Goal: Transaction & Acquisition: Purchase product/service

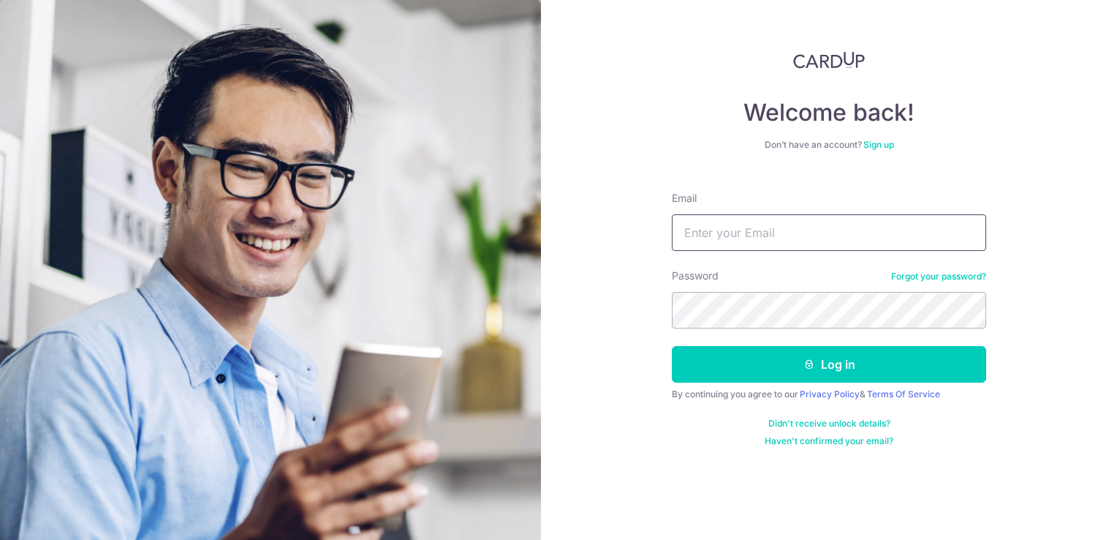
click at [798, 240] on input "Email" at bounding box center [829, 232] width 314 height 37
type input "domtan1989@gmail.com"
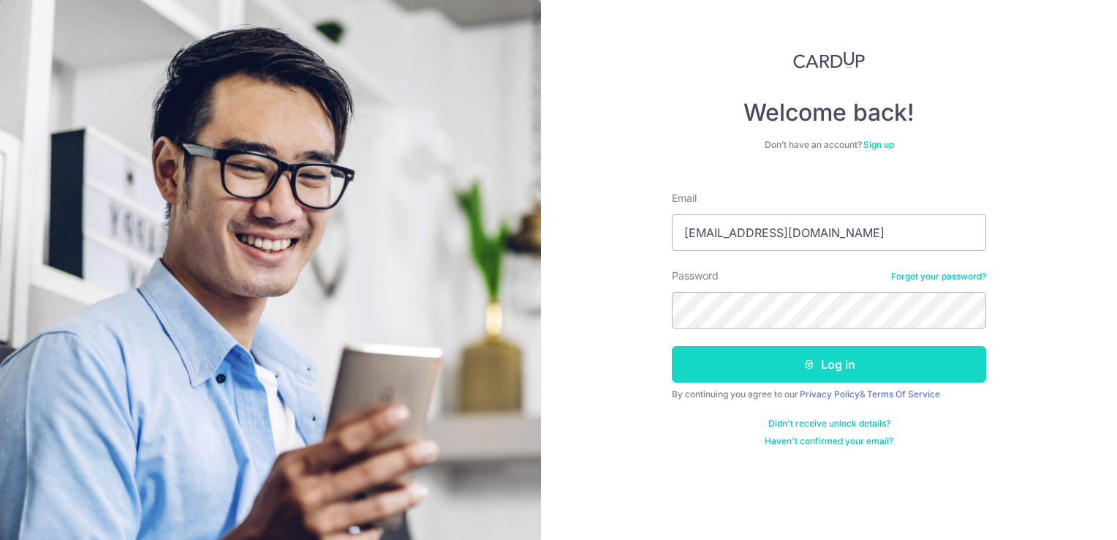
click at [770, 371] on button "Log in" at bounding box center [829, 364] width 314 height 37
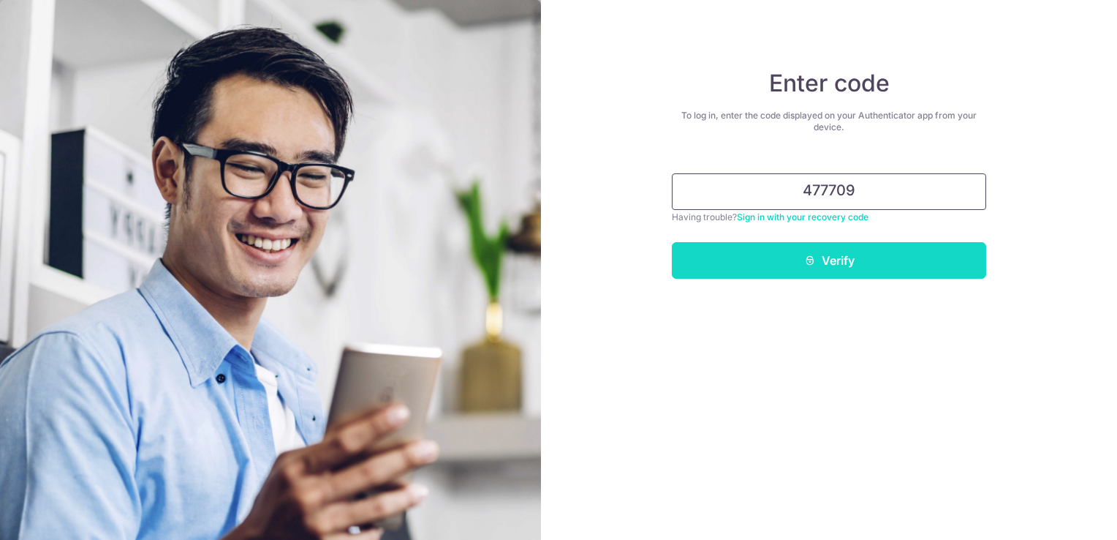
type input "477709"
click at [868, 275] on button "Verify" at bounding box center [829, 260] width 314 height 37
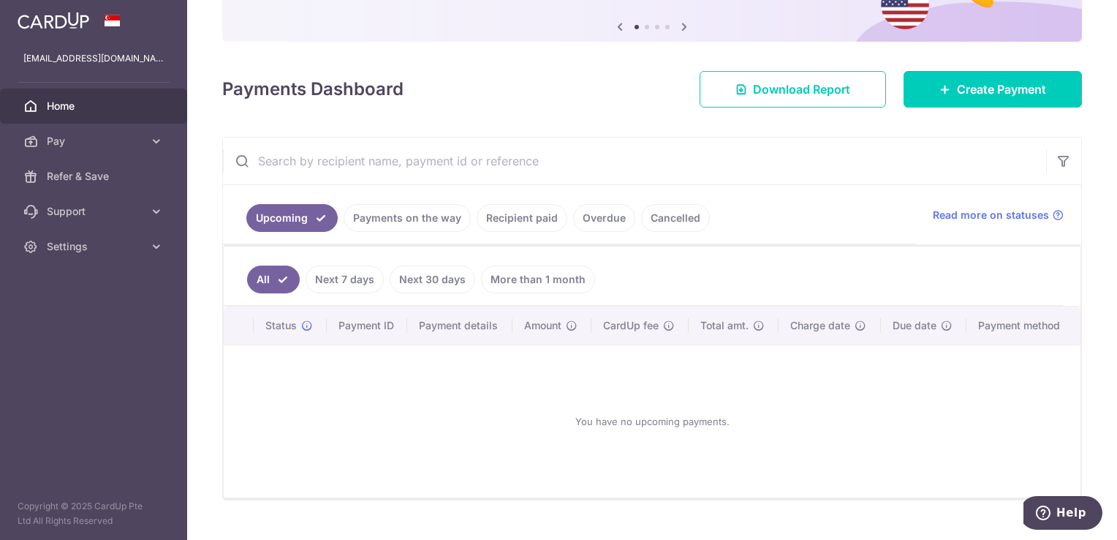
scroll to position [172, 0]
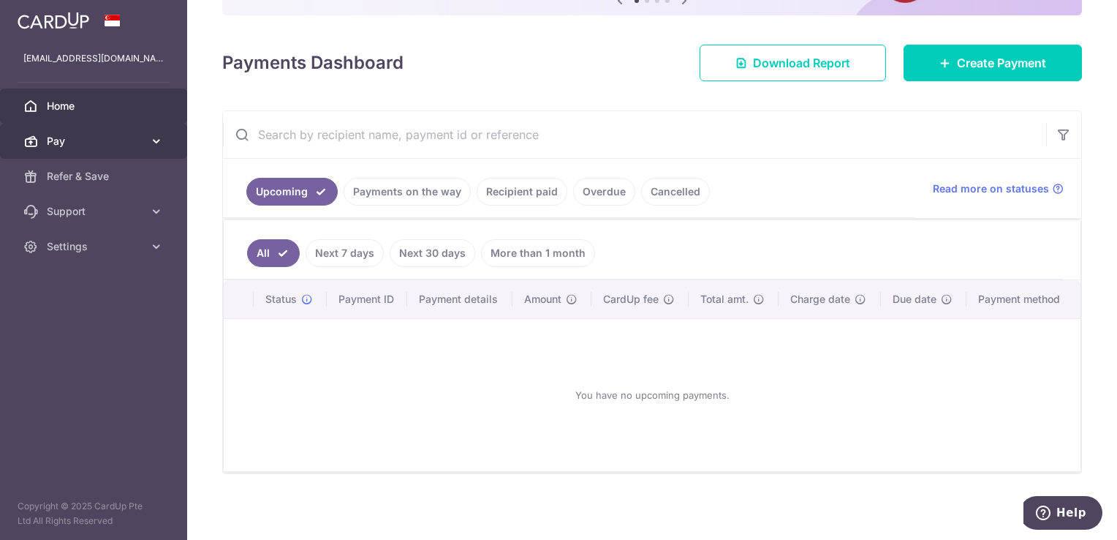
click at [161, 139] on icon at bounding box center [156, 141] width 15 height 15
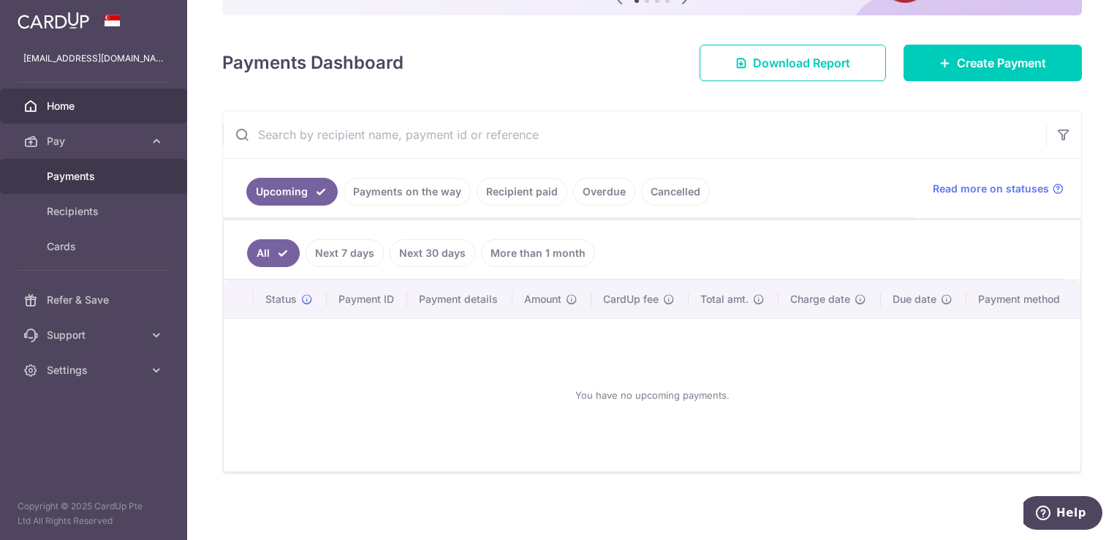
click at [118, 181] on span "Payments" at bounding box center [95, 176] width 97 height 15
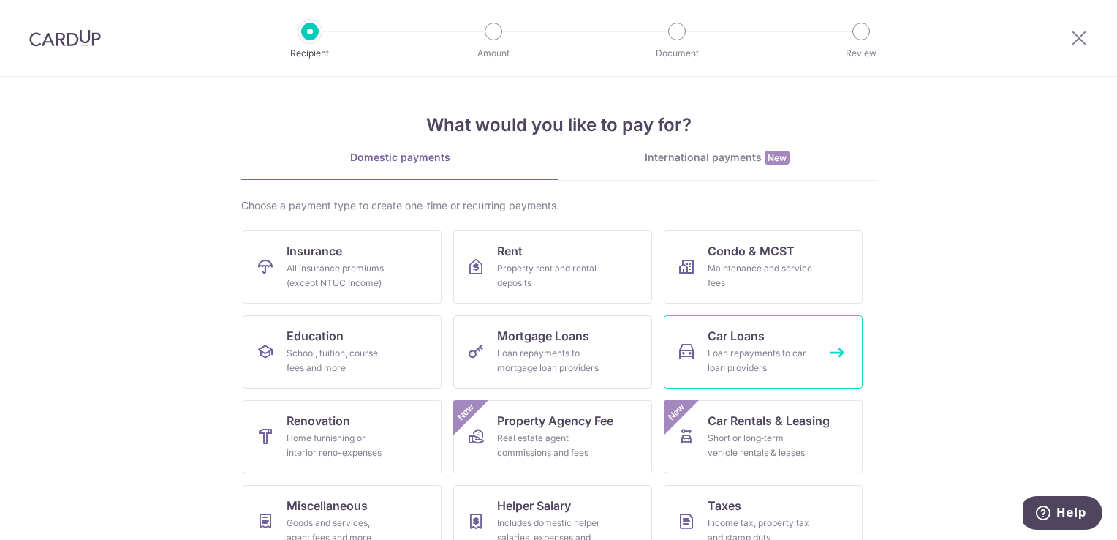
click at [697, 352] on link "Car Loans Loan repayments to car loan providers" at bounding box center [763, 351] width 199 height 73
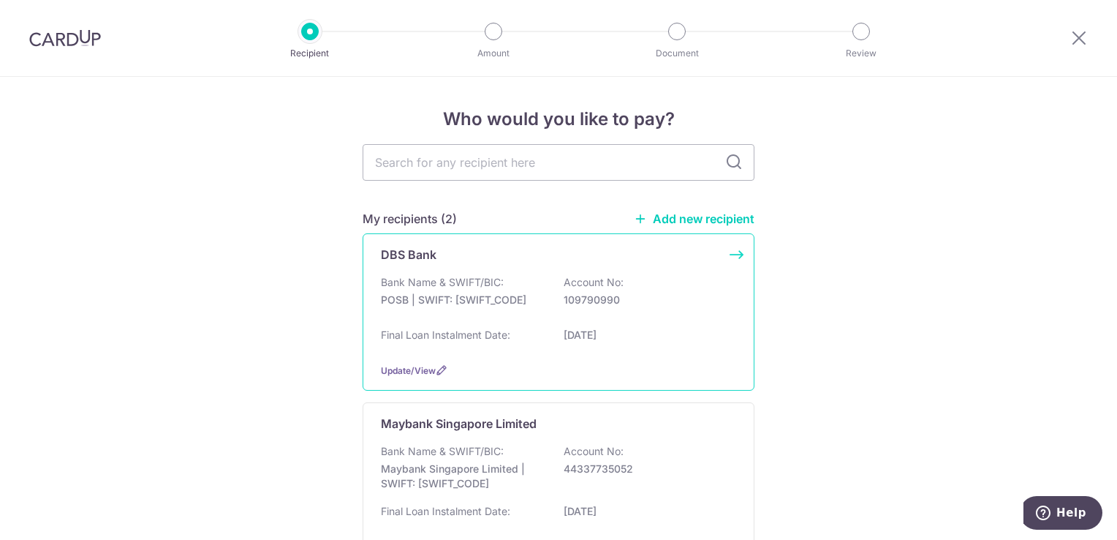
click at [512, 308] on div "Bank Name & SWIFT/BIC: POSB | SWIFT: [SWIFT_CODE] Account No: 109790990" at bounding box center [558, 298] width 355 height 47
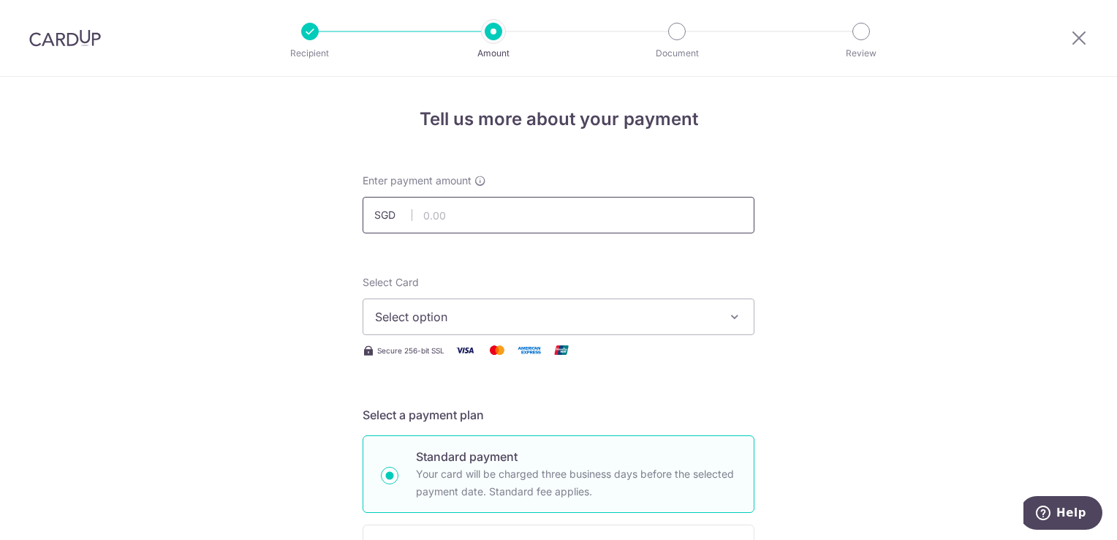
click at [494, 219] on input "text" at bounding box center [559, 215] width 392 height 37
type input "2,254.00"
click at [445, 309] on span "Select option" at bounding box center [545, 317] width 341 height 18
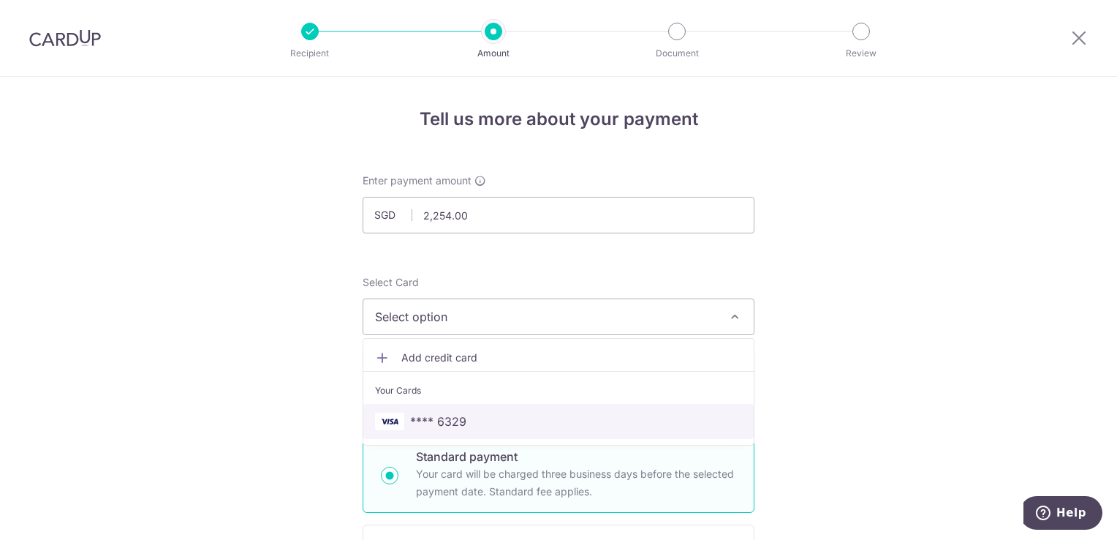
click at [416, 424] on span "**** 6329" at bounding box center [438, 421] width 56 height 18
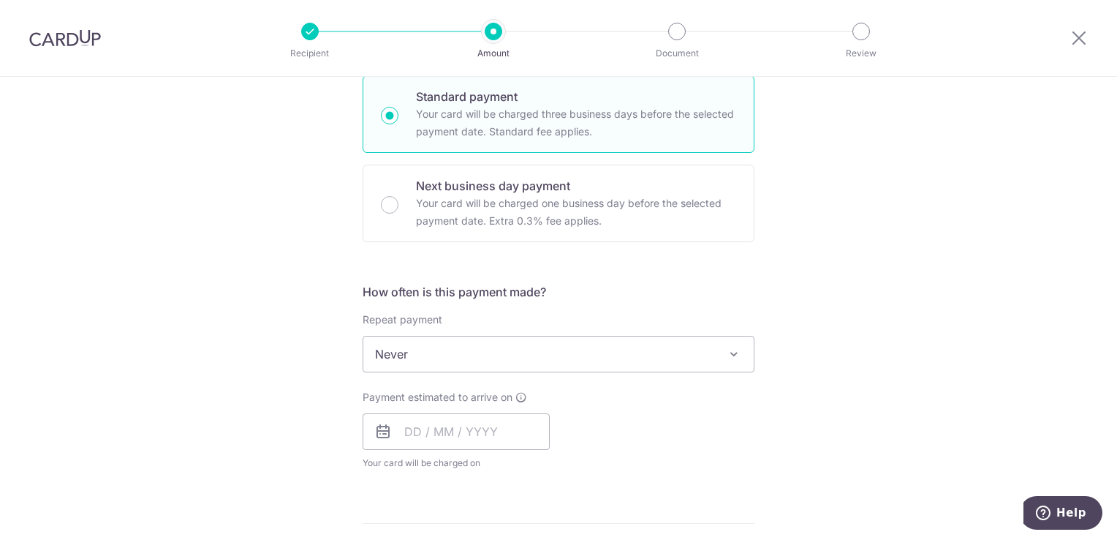
scroll to position [361, 0]
click at [398, 431] on input "text" at bounding box center [456, 430] width 187 height 37
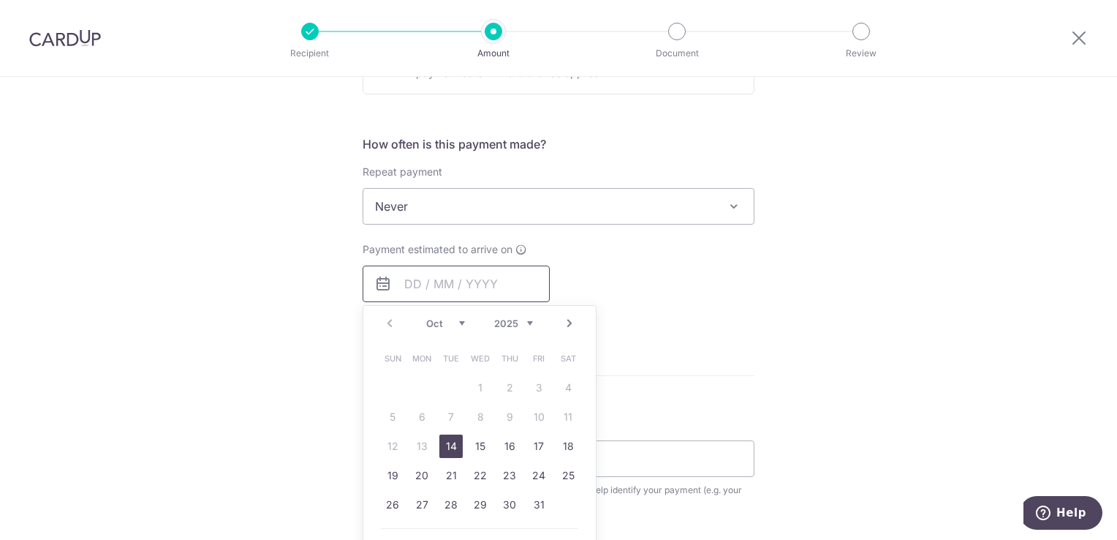
scroll to position [509, 0]
click at [270, 284] on div "Tell us more about your payment Enter payment amount SGD 2,254.00 2254.00 Selec…" at bounding box center [558, 229] width 1117 height 1323
click at [412, 276] on input "text" at bounding box center [456, 282] width 187 height 37
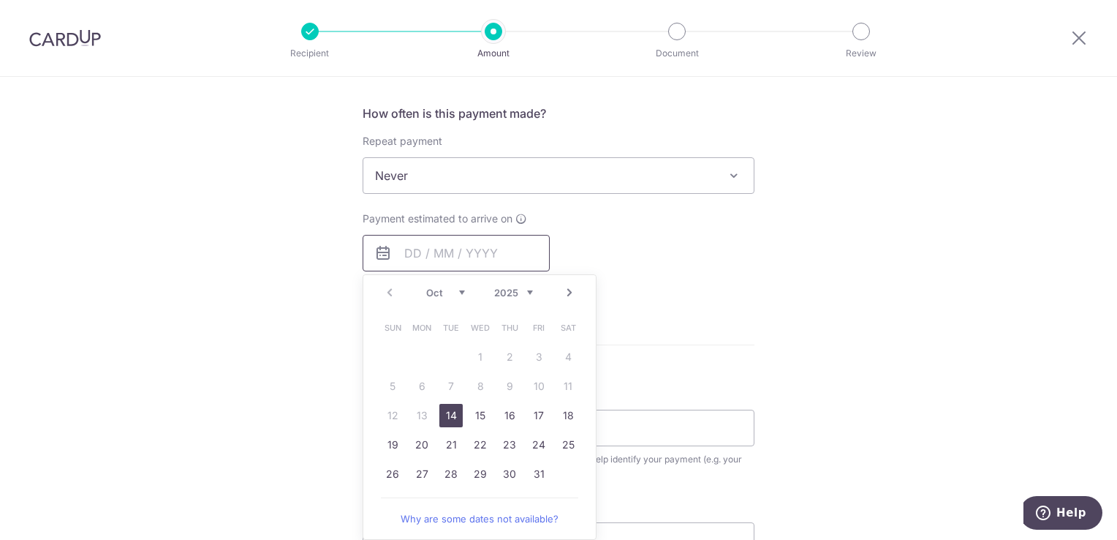
scroll to position [540, 0]
click at [426, 444] on link "20" at bounding box center [421, 442] width 23 height 23
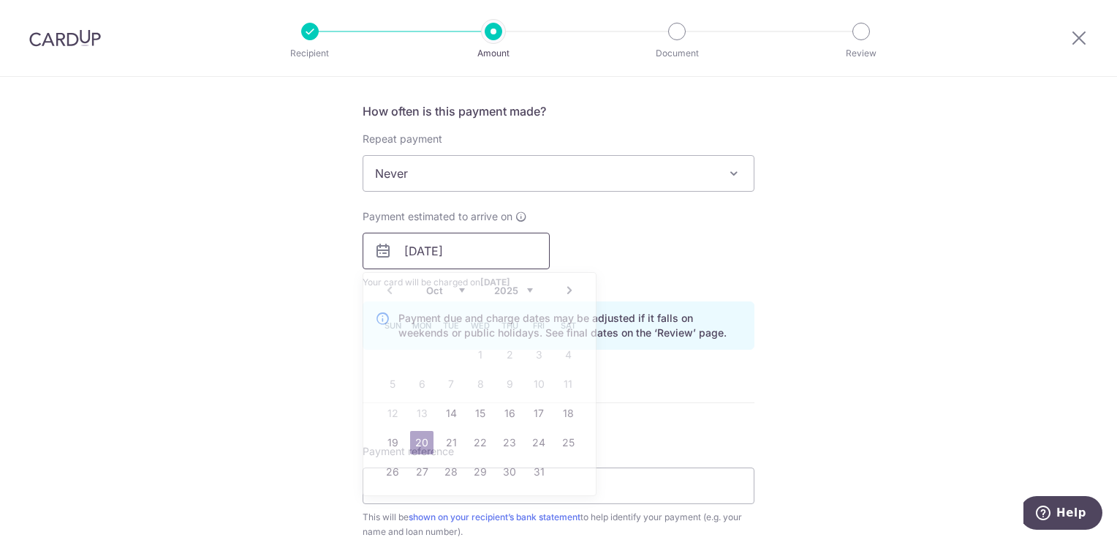
click at [489, 260] on input "20/10/2025" at bounding box center [456, 251] width 187 height 37
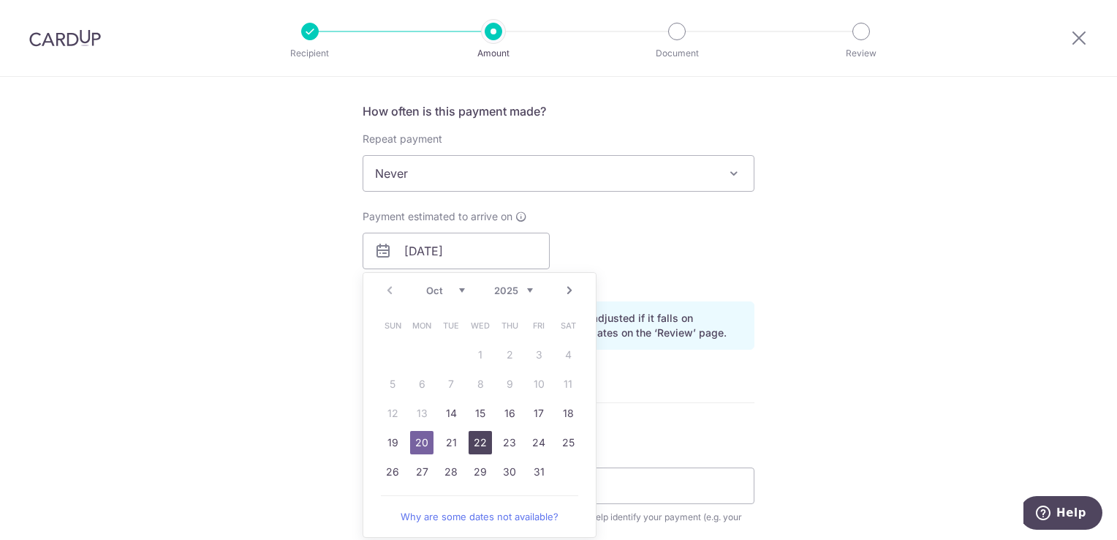
click at [477, 443] on link "22" at bounding box center [480, 442] width 23 height 23
click at [474, 263] on input "22/10/2025" at bounding box center [456, 251] width 187 height 37
click at [541, 410] on link "17" at bounding box center [538, 412] width 23 height 23
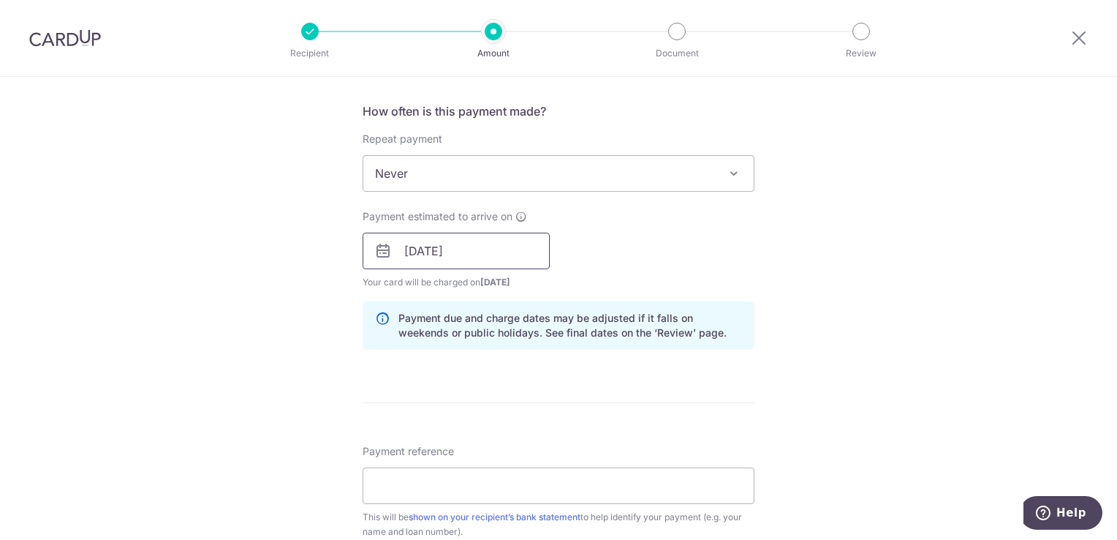
click at [502, 253] on input "17/10/2025" at bounding box center [456, 251] width 187 height 37
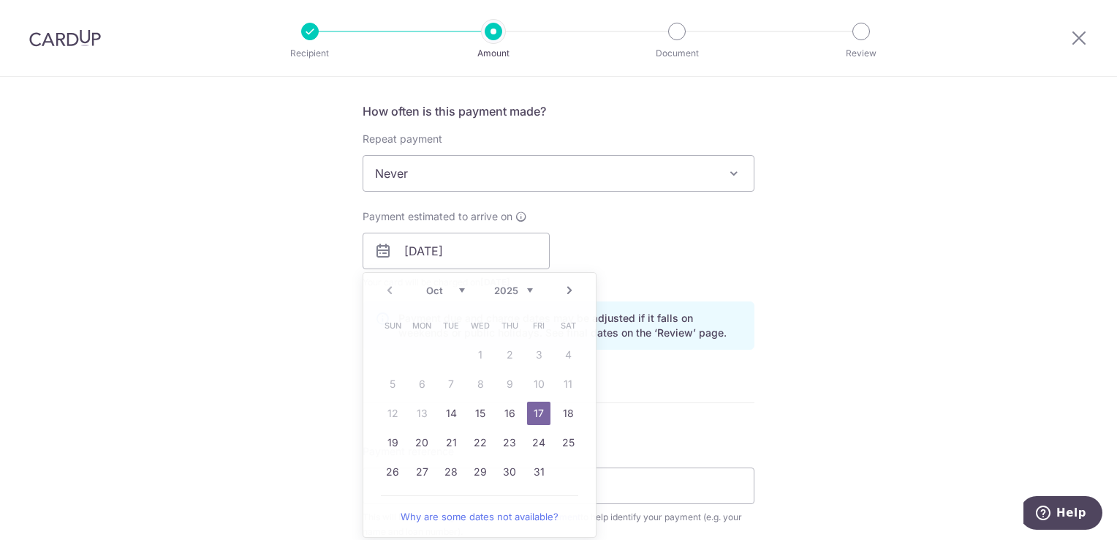
click at [626, 218] on div "Payment estimated to arrive on 17/10/2025 Prev Next Oct Nov Dec 2025 2026 2027 …" at bounding box center [558, 249] width 409 height 80
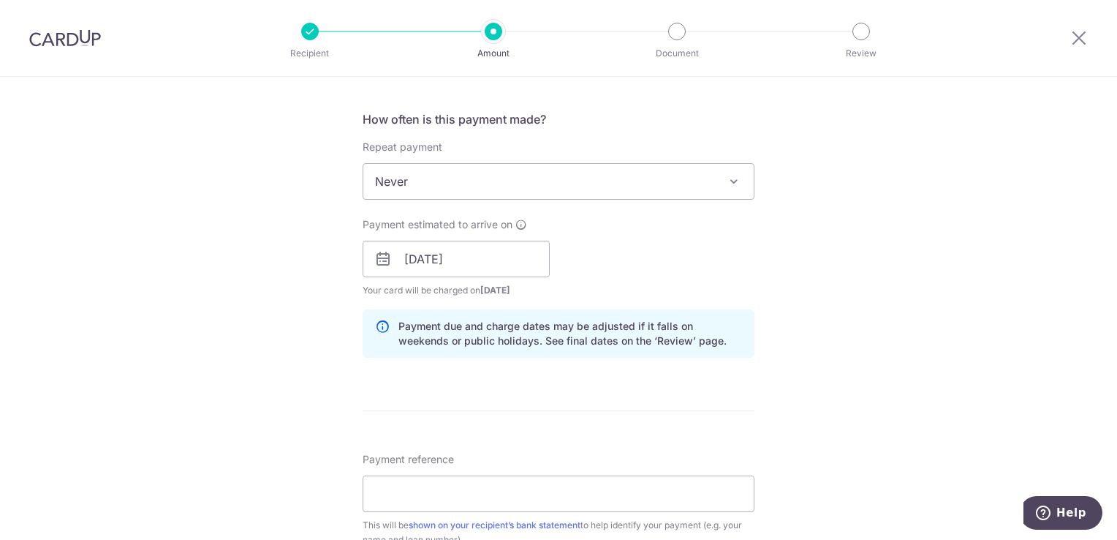
scroll to position [531, 0]
click at [502, 265] on input "17/10/2025" at bounding box center [456, 260] width 187 height 37
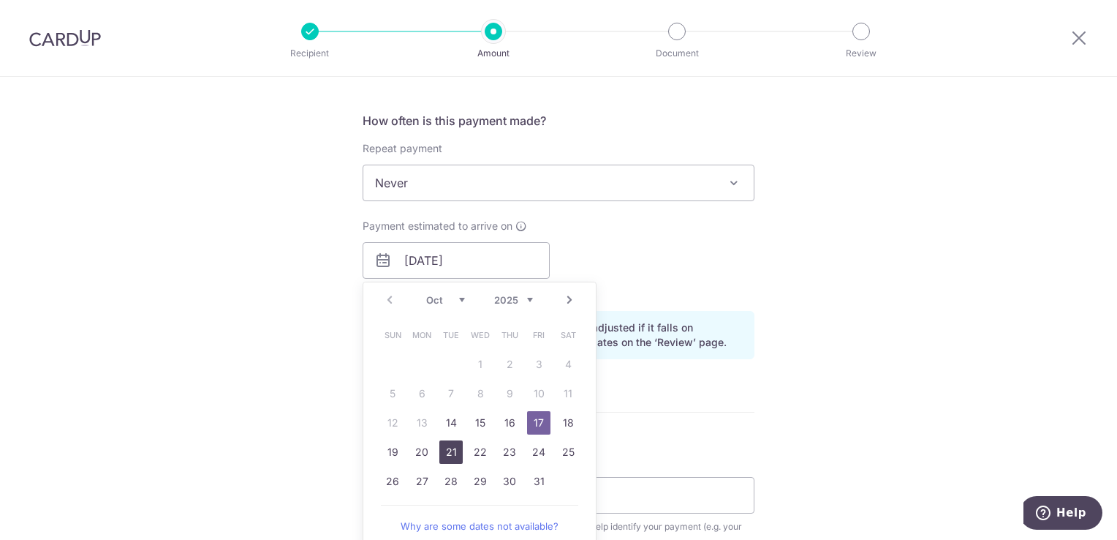
click at [448, 455] on link "21" at bounding box center [450, 451] width 23 height 23
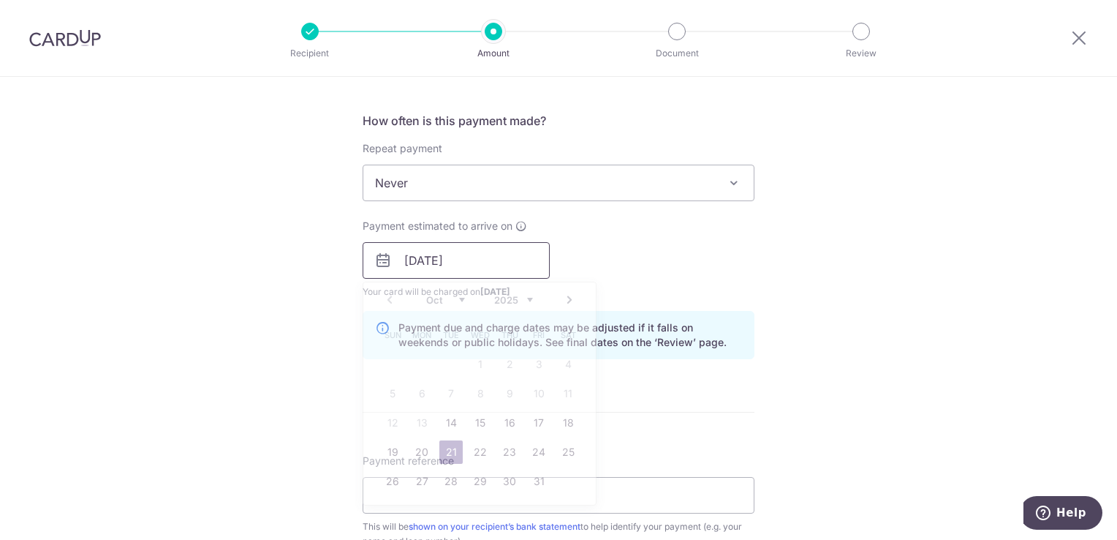
click at [518, 257] on input "21/10/2025" at bounding box center [456, 260] width 187 height 37
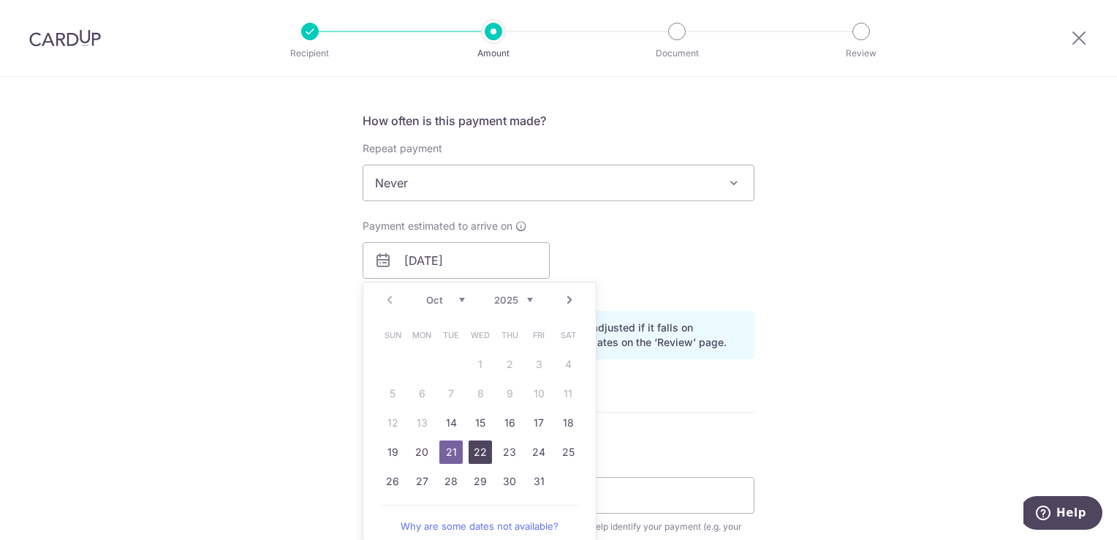
click at [477, 451] on link "22" at bounding box center [480, 451] width 23 height 23
click at [486, 257] on input "22/10/2025" at bounding box center [456, 260] width 187 height 37
click at [619, 241] on div "Payment estimated to arrive on 22/10/2025 Prev Next Oct Nov Dec 2025 2026 2027 …" at bounding box center [558, 259] width 409 height 80
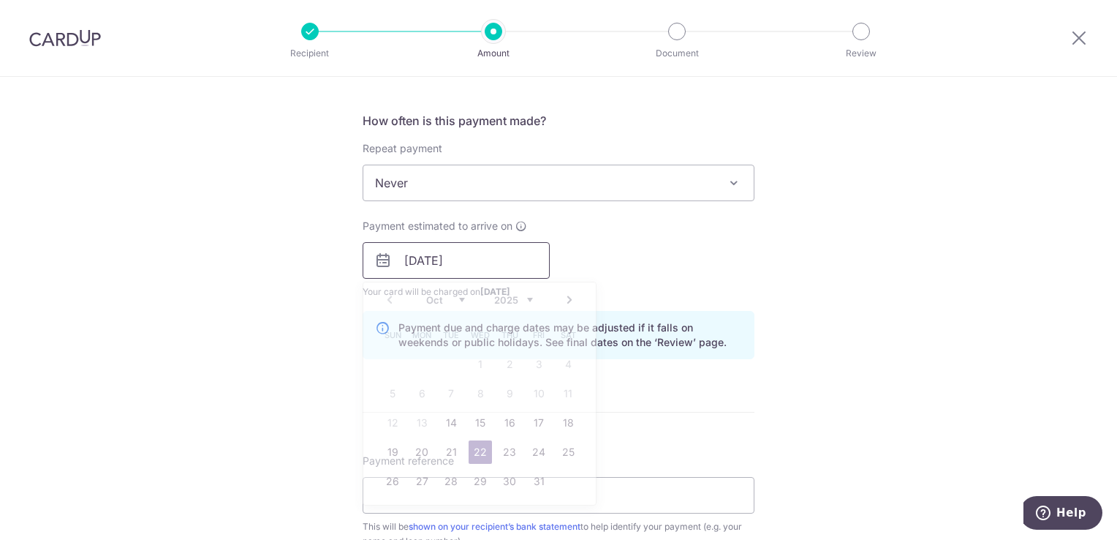
click at [476, 253] on input "22/10/2025" at bounding box center [456, 260] width 187 height 37
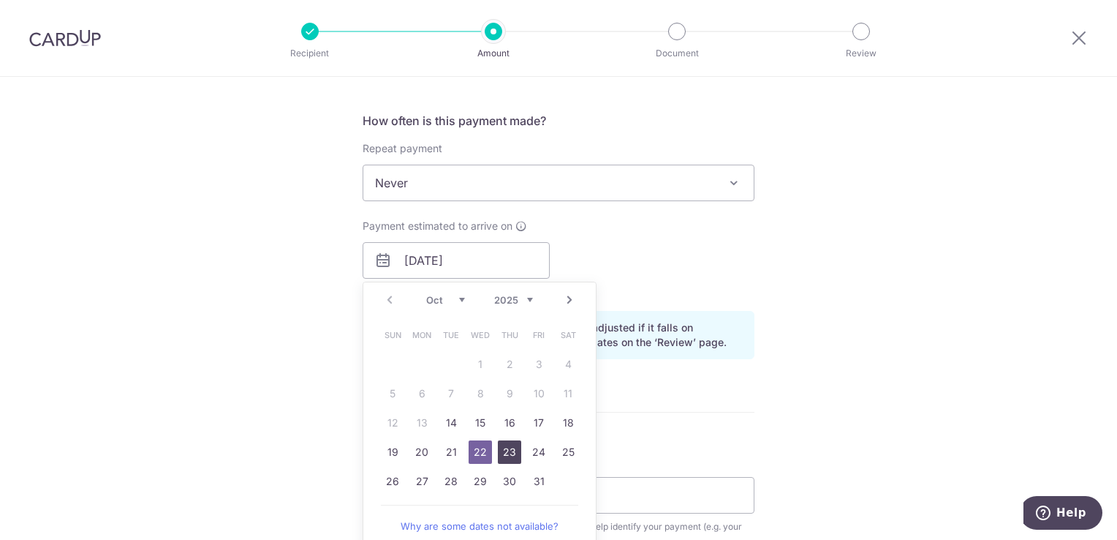
click at [509, 453] on link "23" at bounding box center [509, 451] width 23 height 23
type input "23/10/2025"
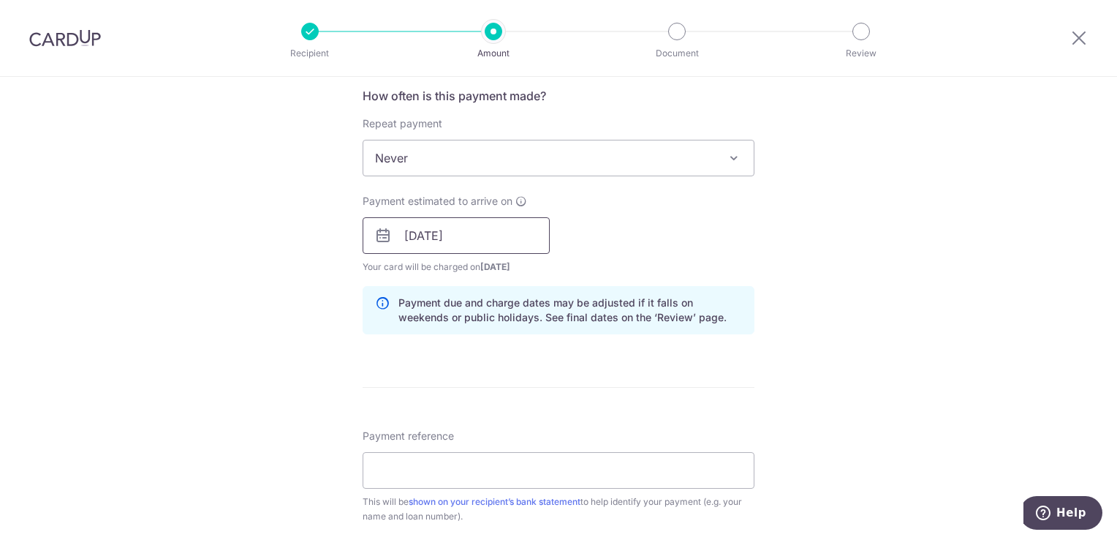
scroll to position [567, 0]
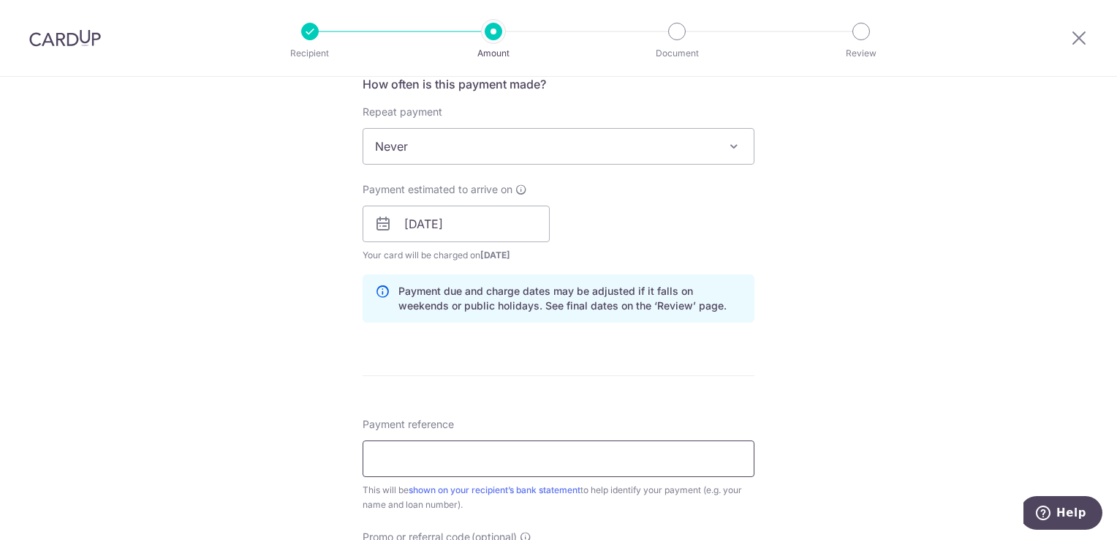
click at [416, 464] on input "Payment reference" at bounding box center [559, 458] width 392 height 37
type input "C"
type input "SMU9913S MBB loan"
type input "OFF225"
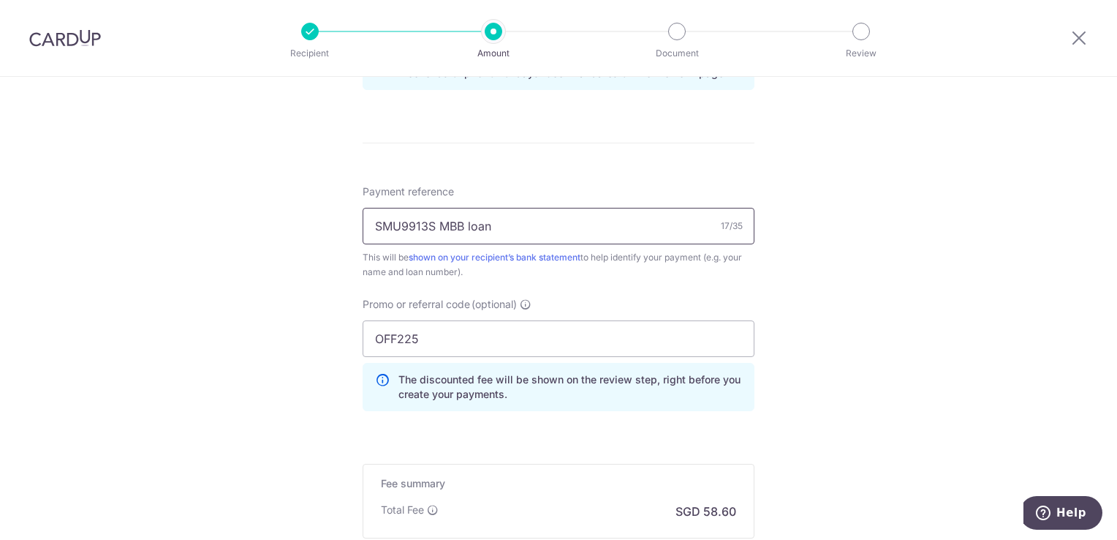
scroll to position [943, 0]
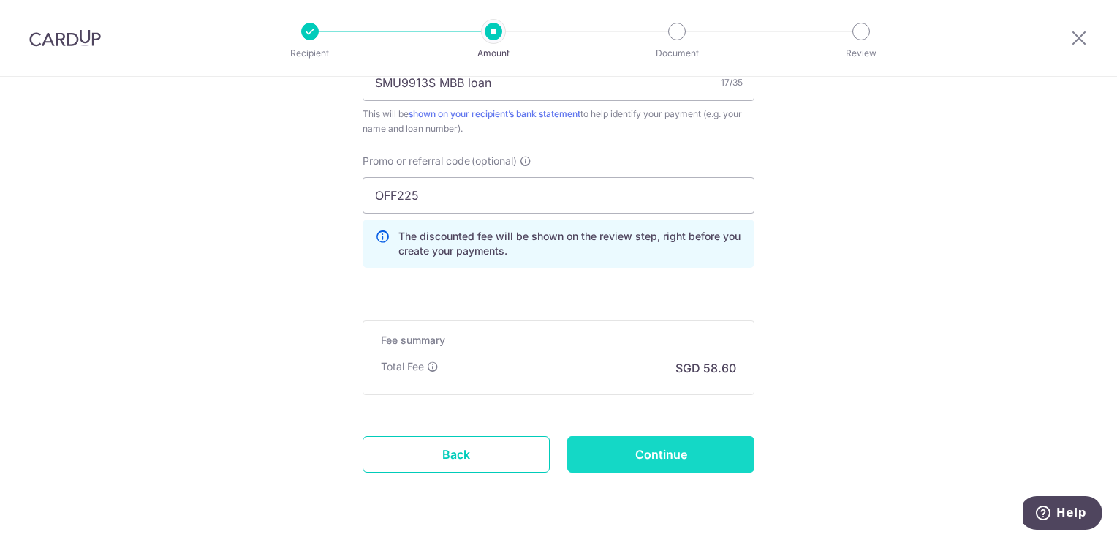
click at [603, 461] on input "Continue" at bounding box center [660, 454] width 187 height 37
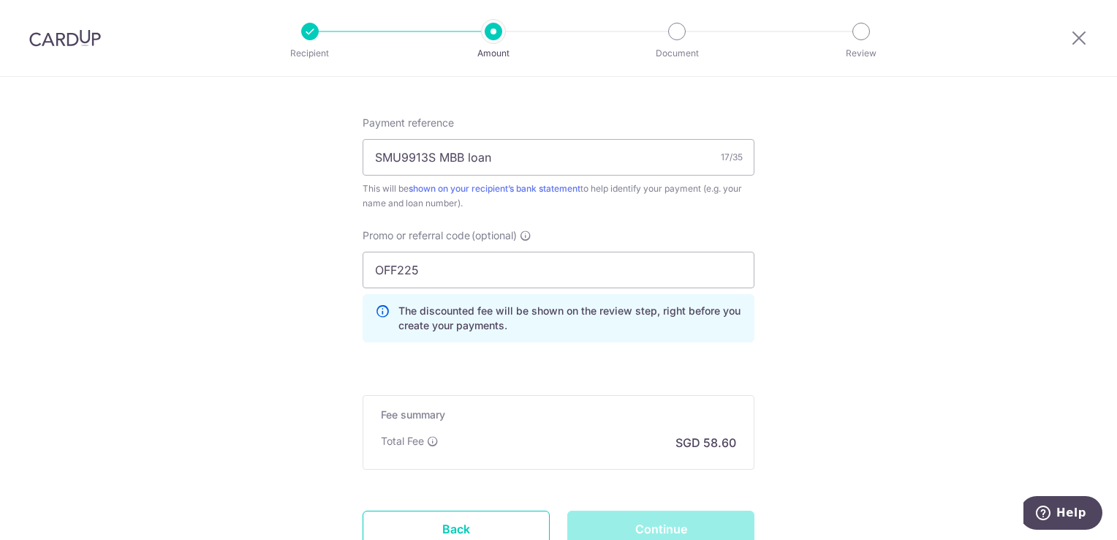
scroll to position [983, 0]
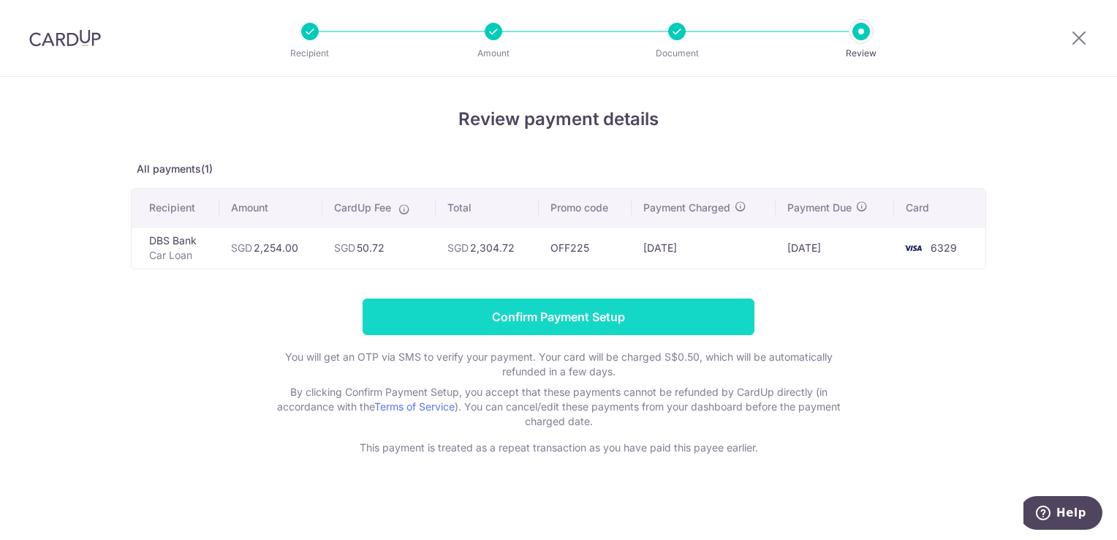
click at [557, 314] on input "Confirm Payment Setup" at bounding box center [559, 316] width 392 height 37
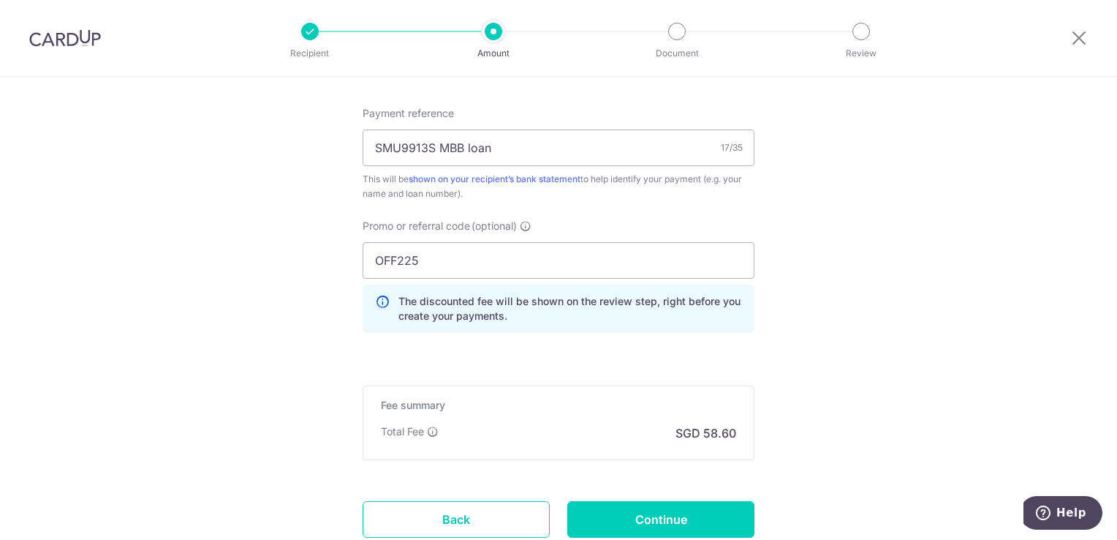
scroll to position [1043, 0]
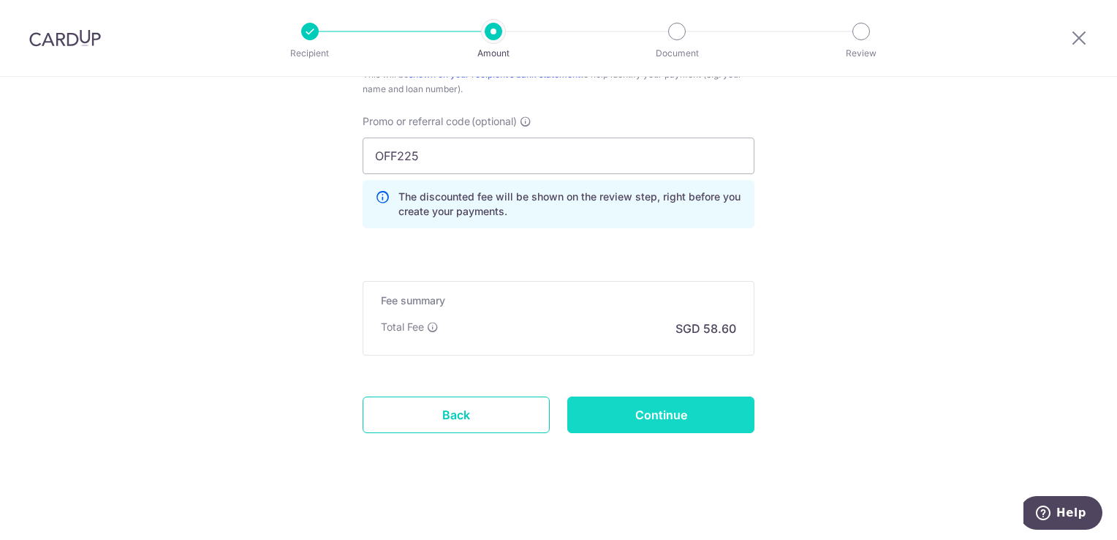
click at [683, 414] on input "Continue" at bounding box center [660, 414] width 187 height 37
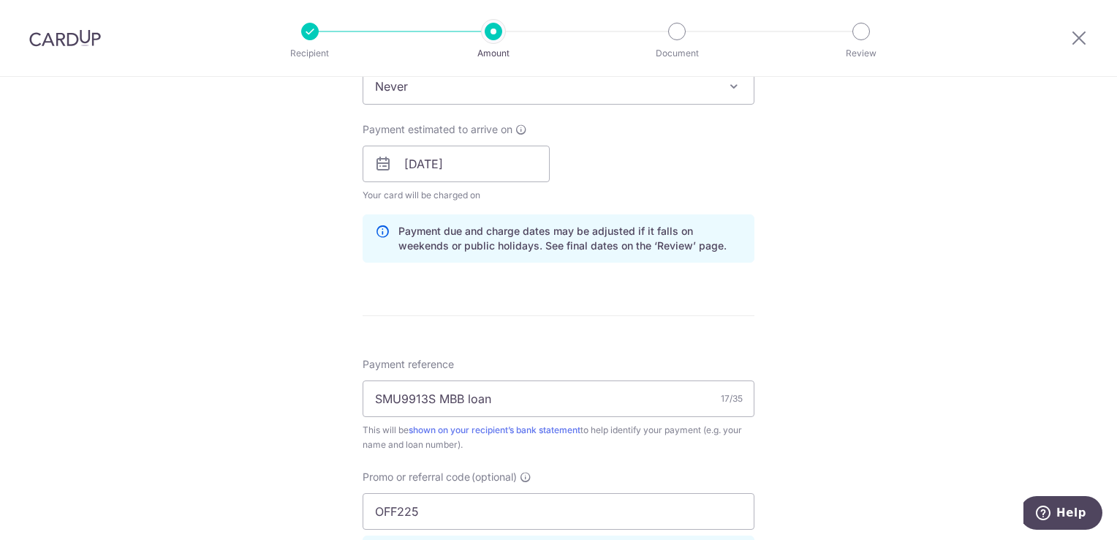
scroll to position [660, 0]
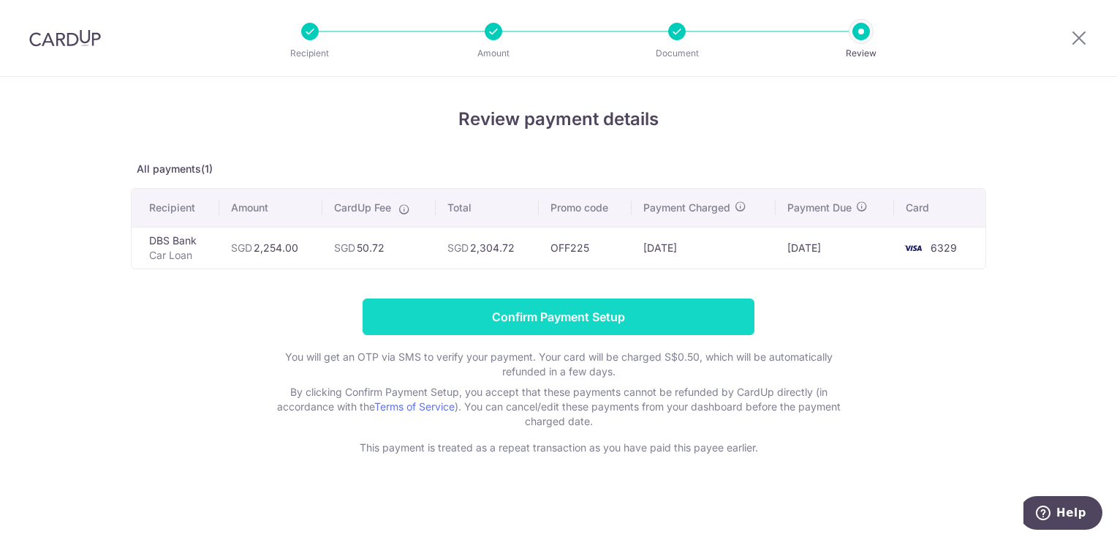
click at [608, 313] on input "Confirm Payment Setup" at bounding box center [559, 316] width 392 height 37
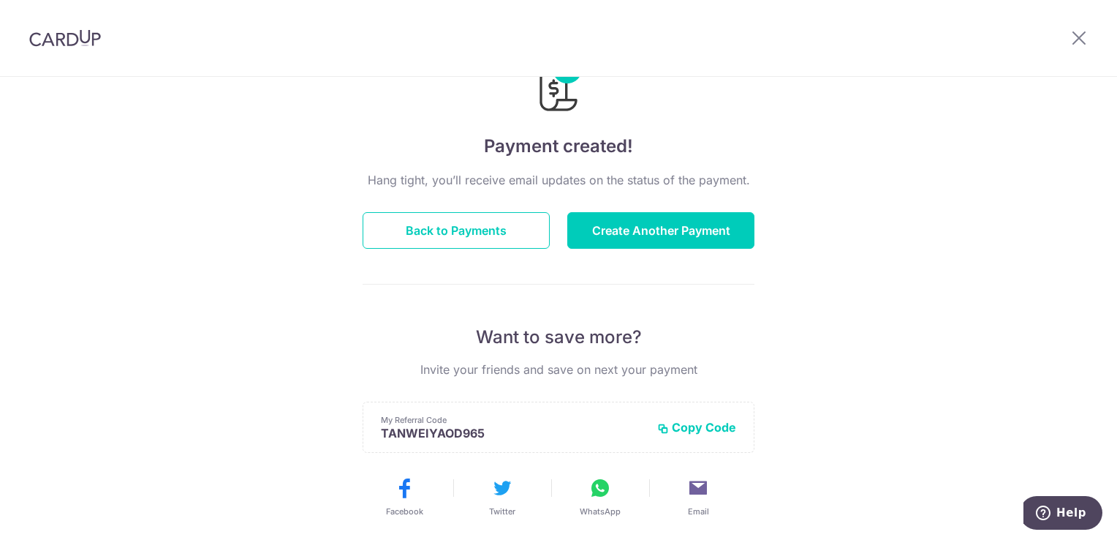
scroll to position [61, 0]
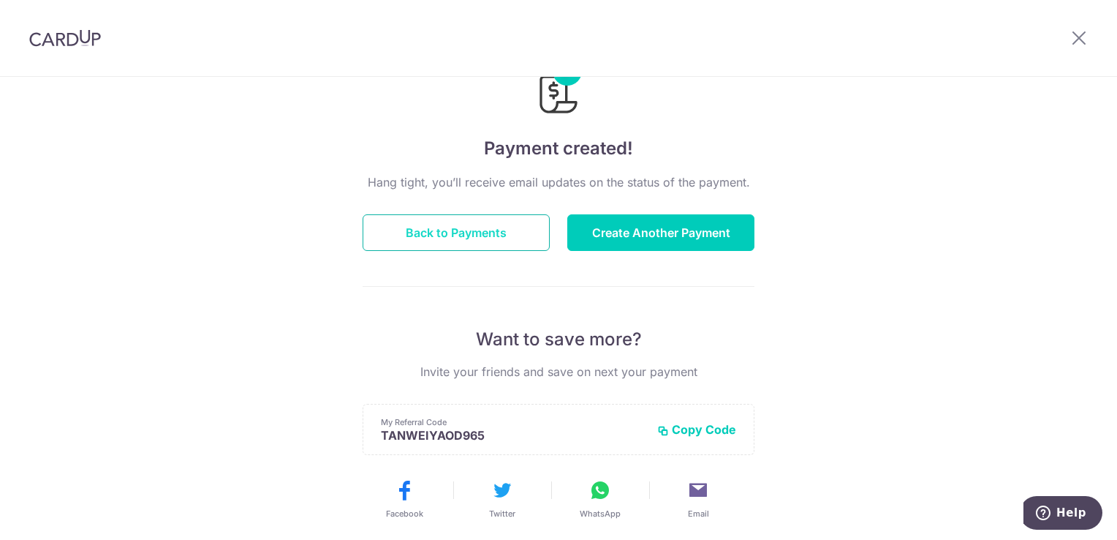
click at [456, 231] on button "Back to Payments" at bounding box center [456, 232] width 187 height 37
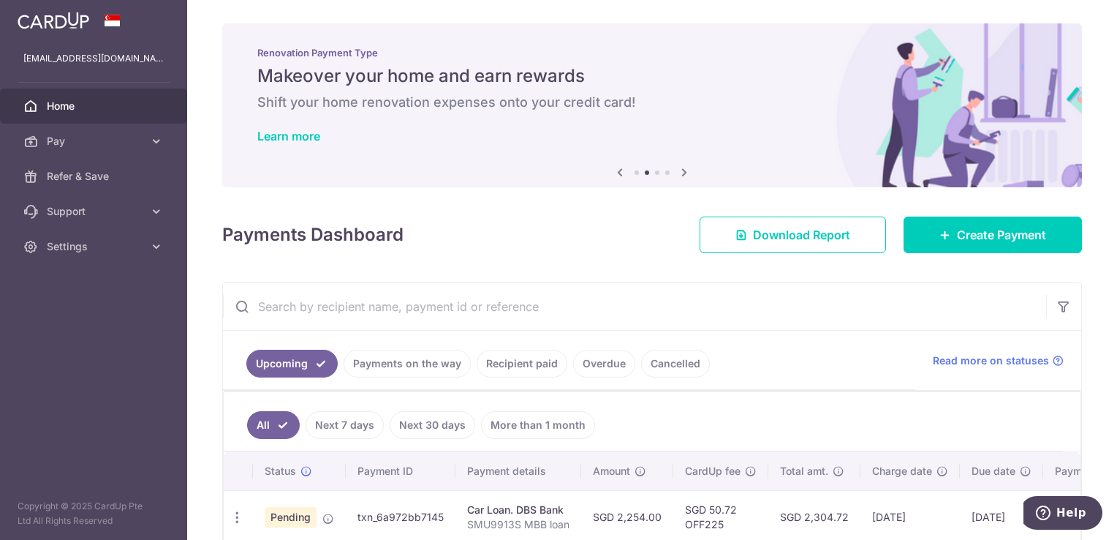
scroll to position [80, 0]
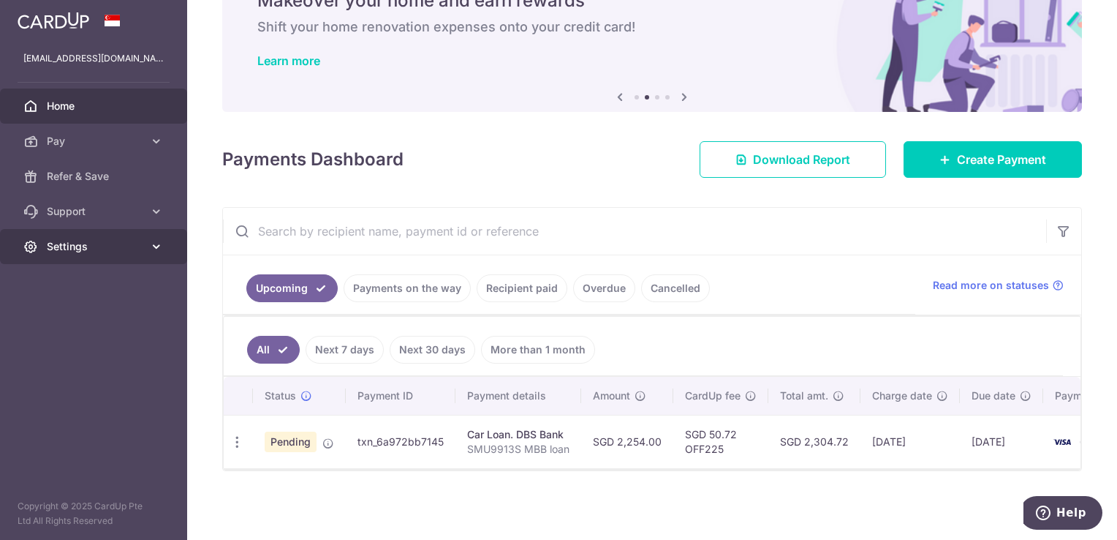
click at [154, 252] on icon at bounding box center [156, 246] width 15 height 15
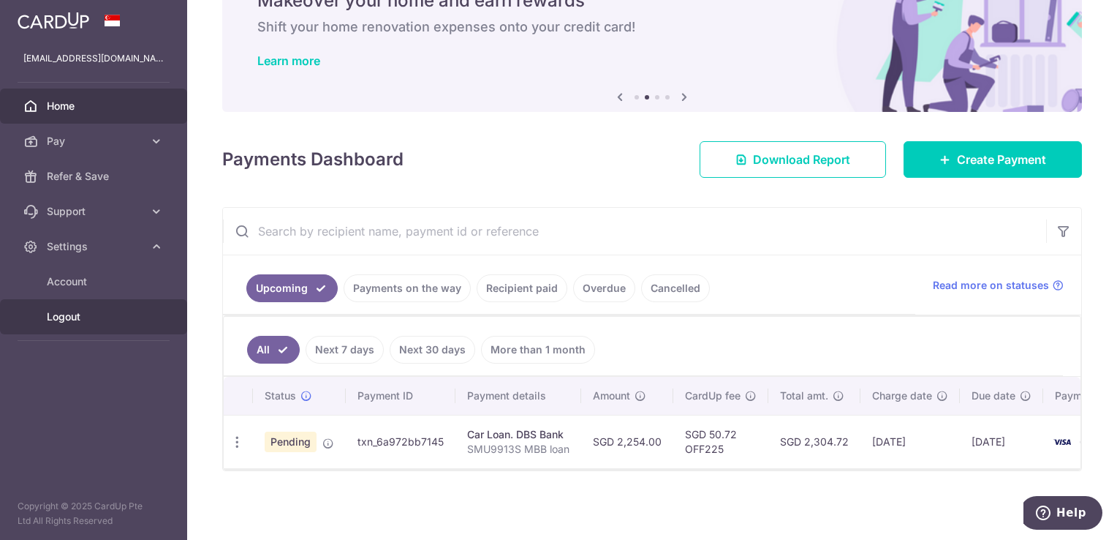
click at [97, 316] on span "Logout" at bounding box center [95, 316] width 97 height 15
